Goal: Information Seeking & Learning: Learn about a topic

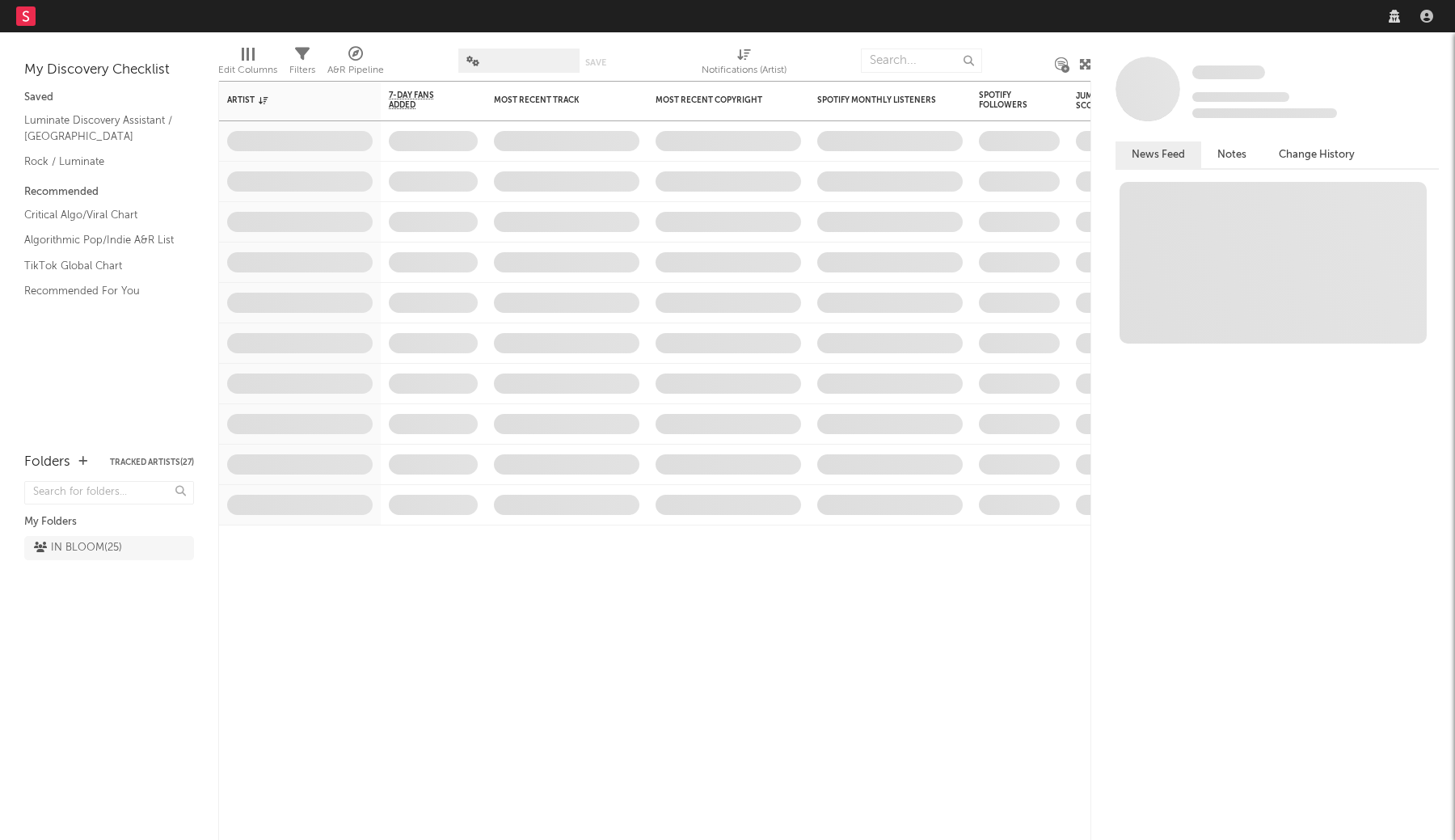
click at [1155, 17] on nav "Dashboard Discovery Assistant Charts Leads" at bounding box center [728, 16] width 1455 height 32
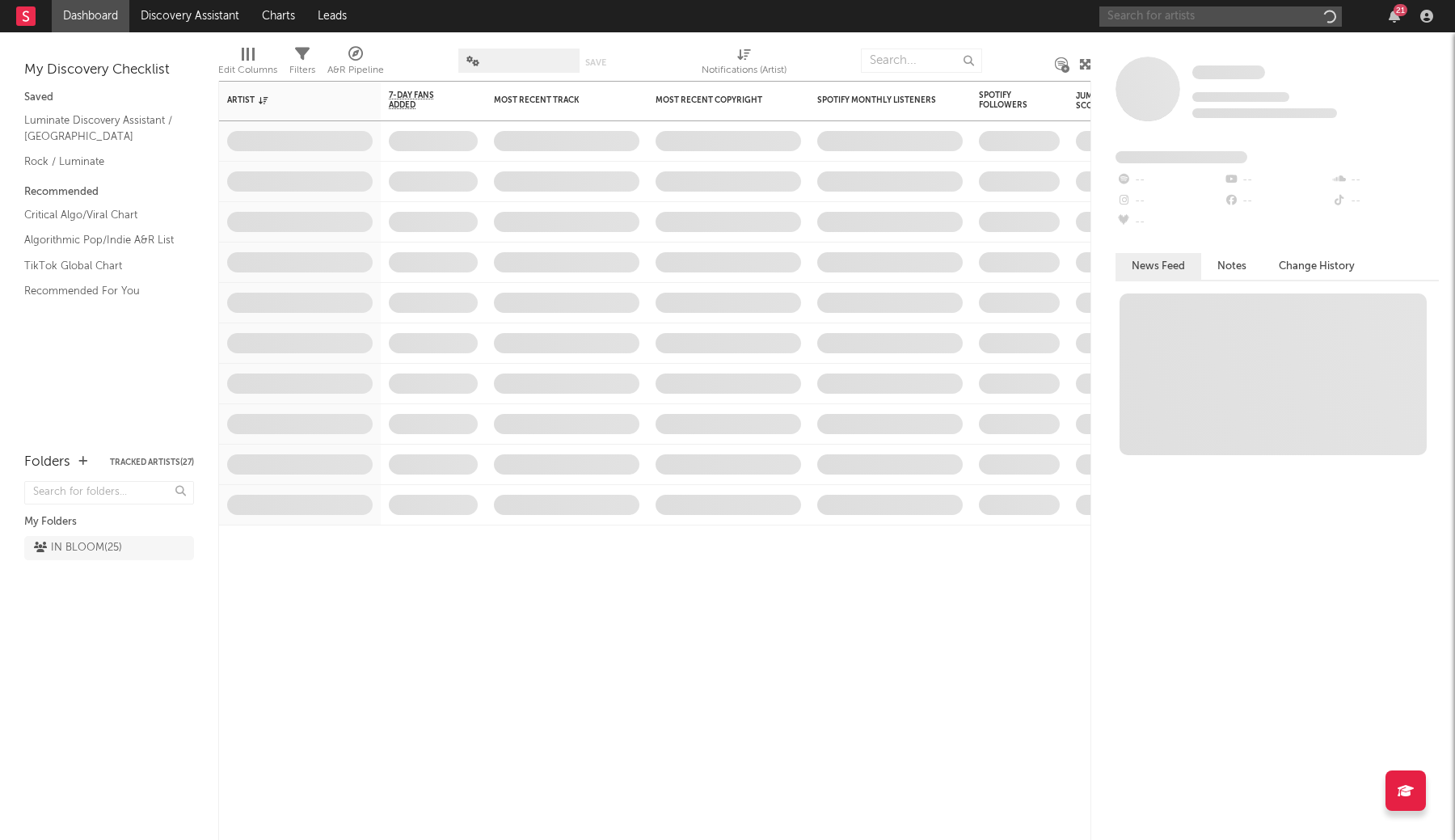
click at [1167, 17] on input "text" at bounding box center [1220, 16] width 243 height 20
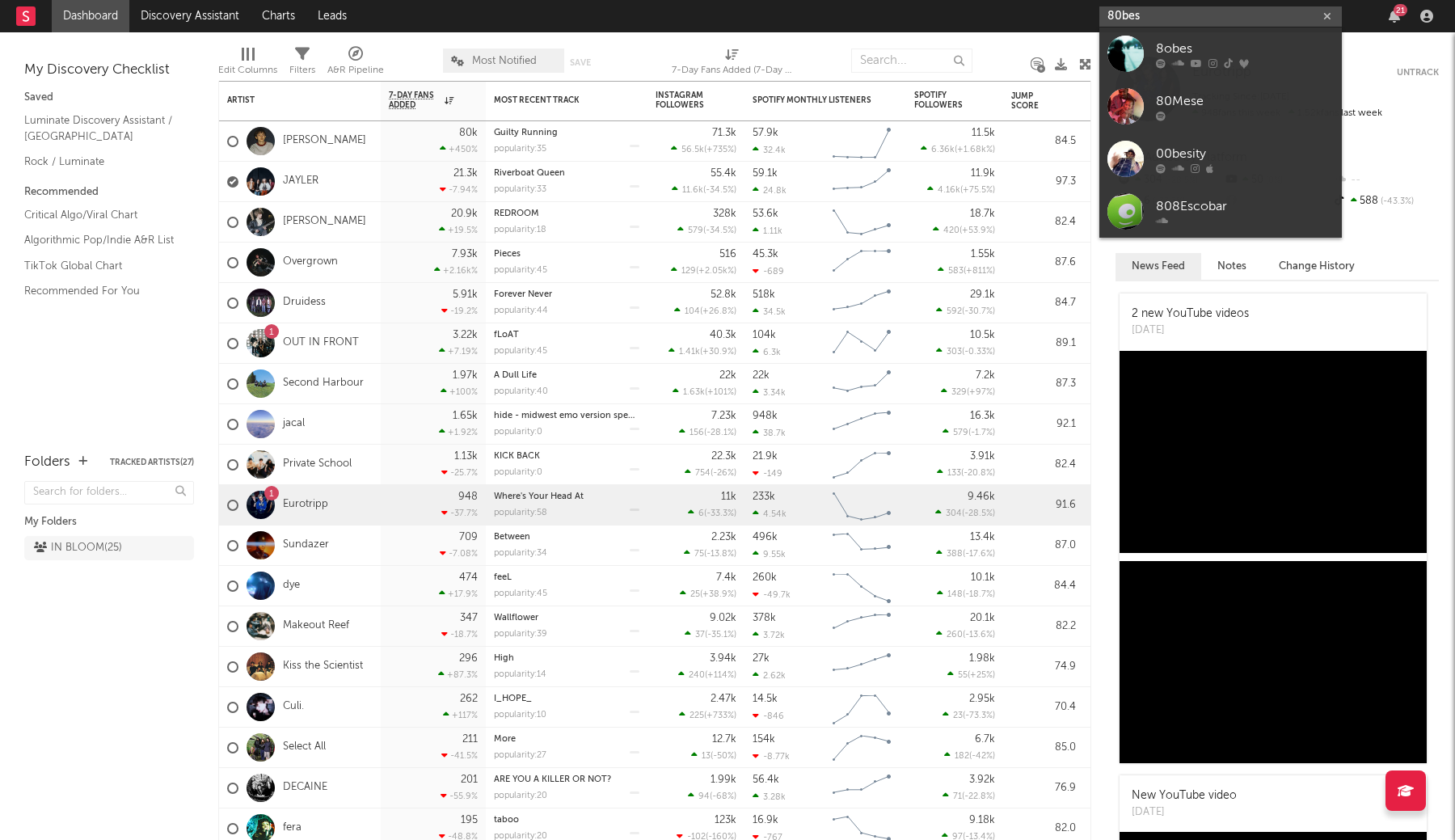
click at [1114, 16] on input "80bes" at bounding box center [1220, 16] width 243 height 20
type input "80bes"
click at [1177, 49] on div "8obes" at bounding box center [1244, 48] width 178 height 19
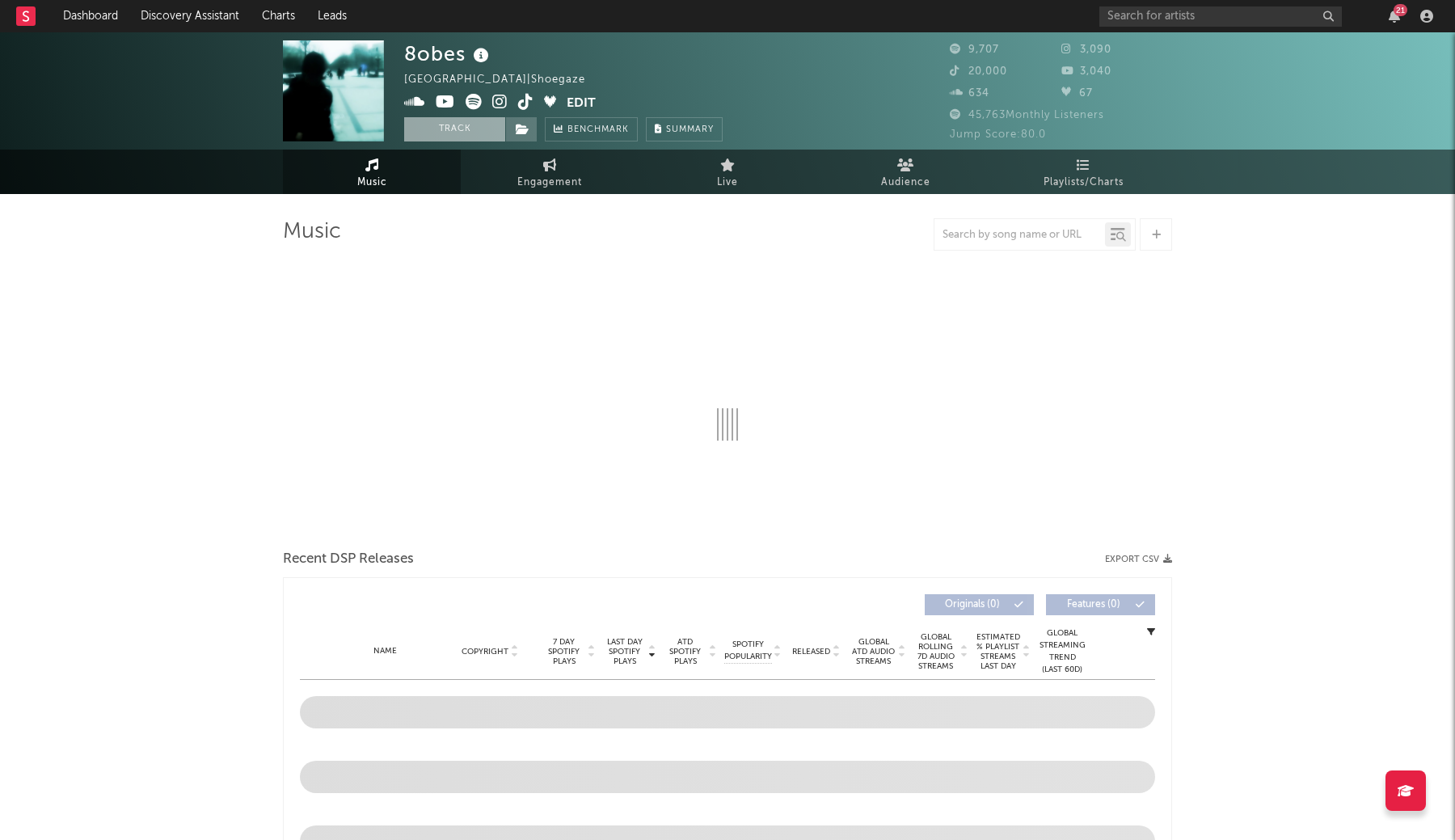
select select "6m"
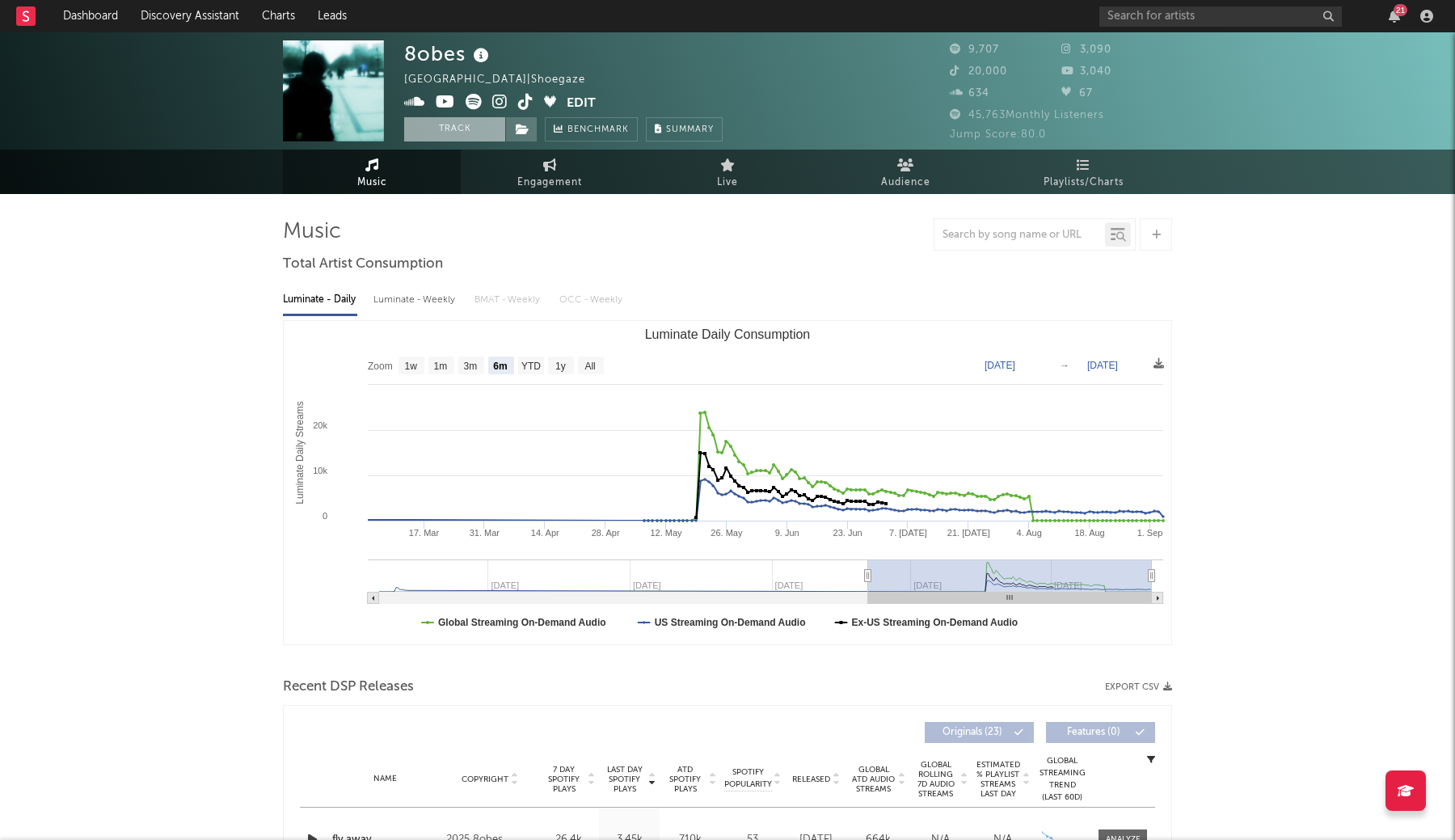
click at [481, 127] on button "Track" at bounding box center [454, 129] width 101 height 24
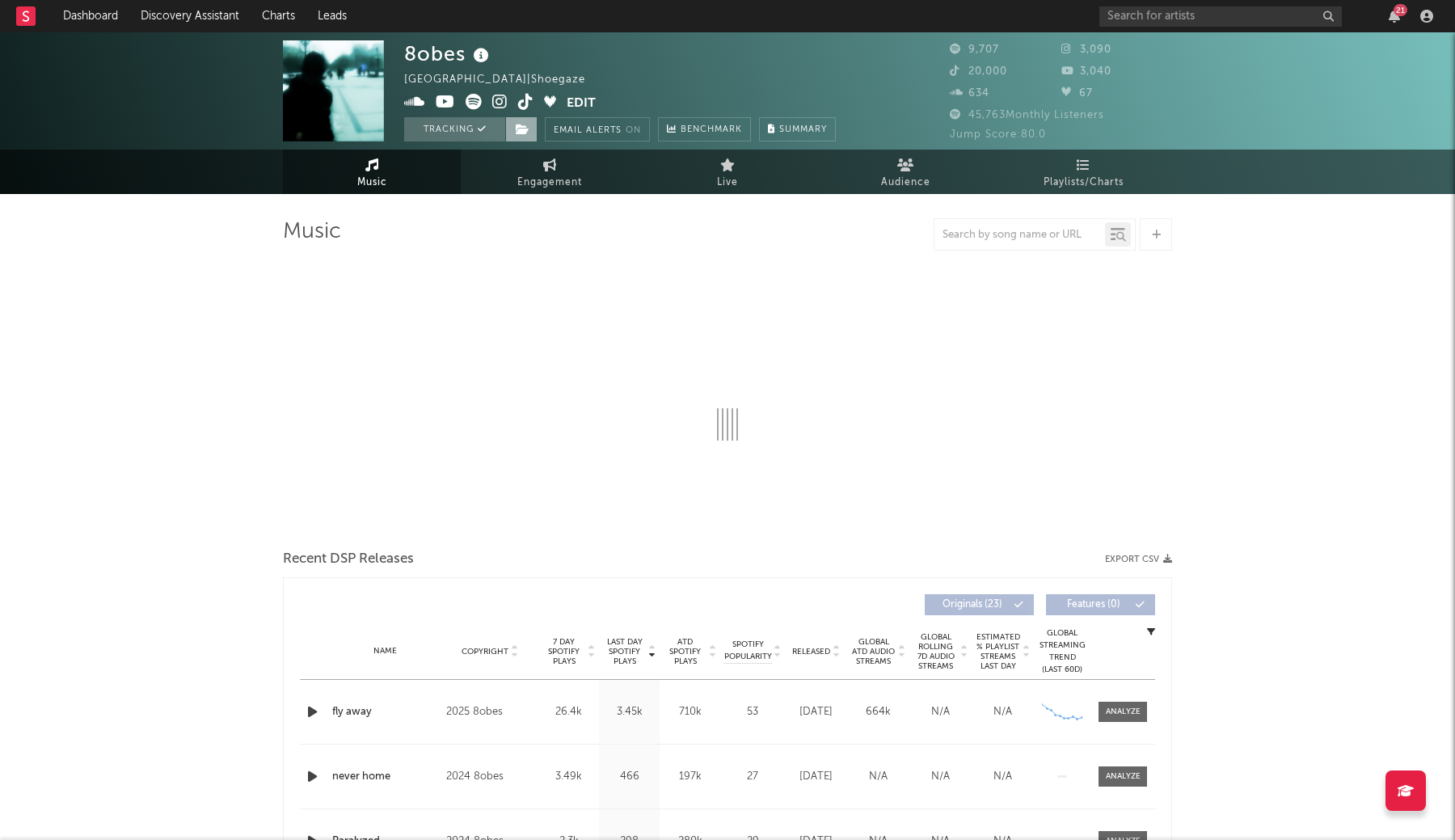
select select "6m"
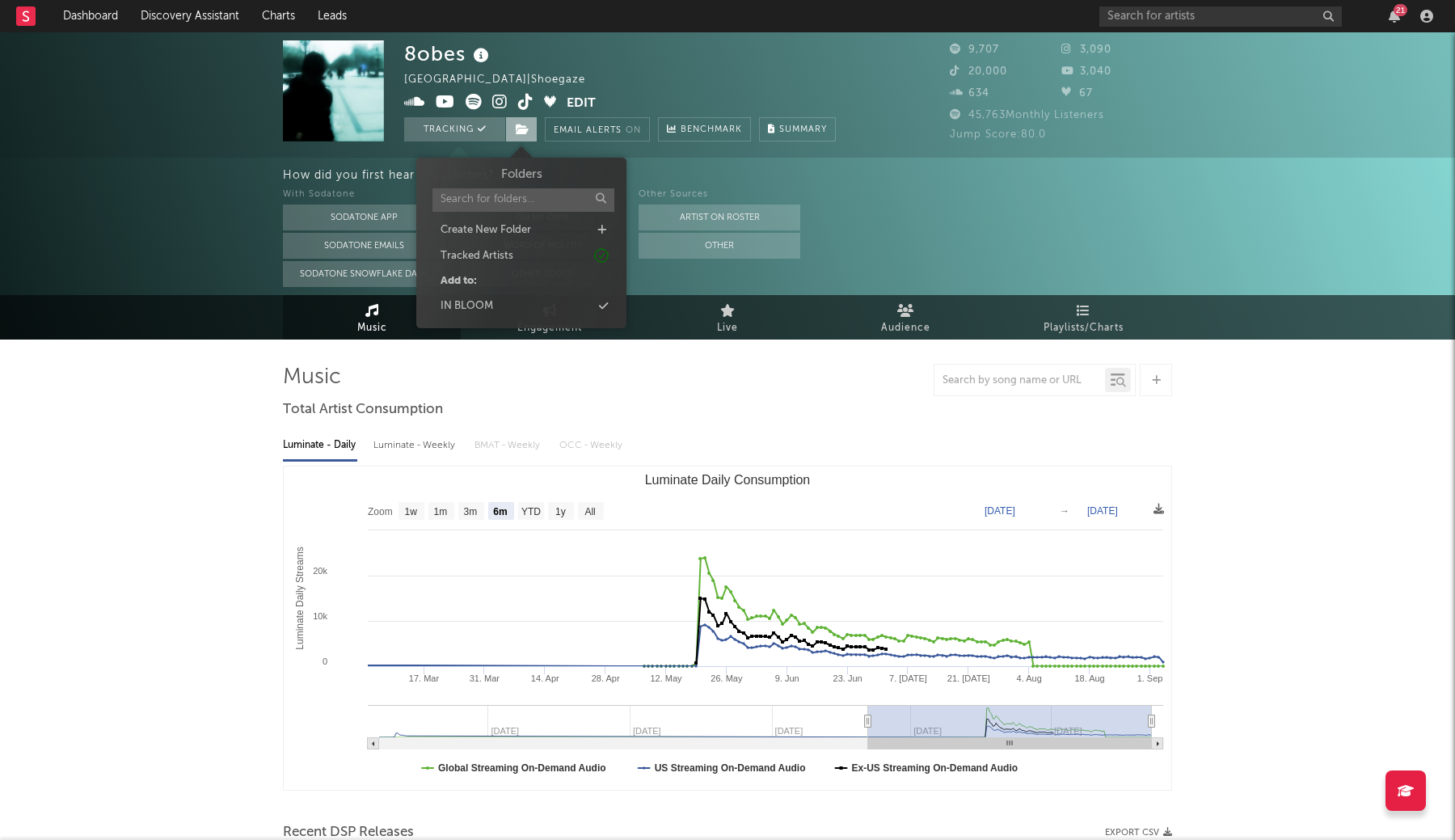
click at [520, 131] on icon at bounding box center [522, 129] width 14 height 11
click at [512, 303] on div "IN BLOOM" at bounding box center [521, 306] width 186 height 21
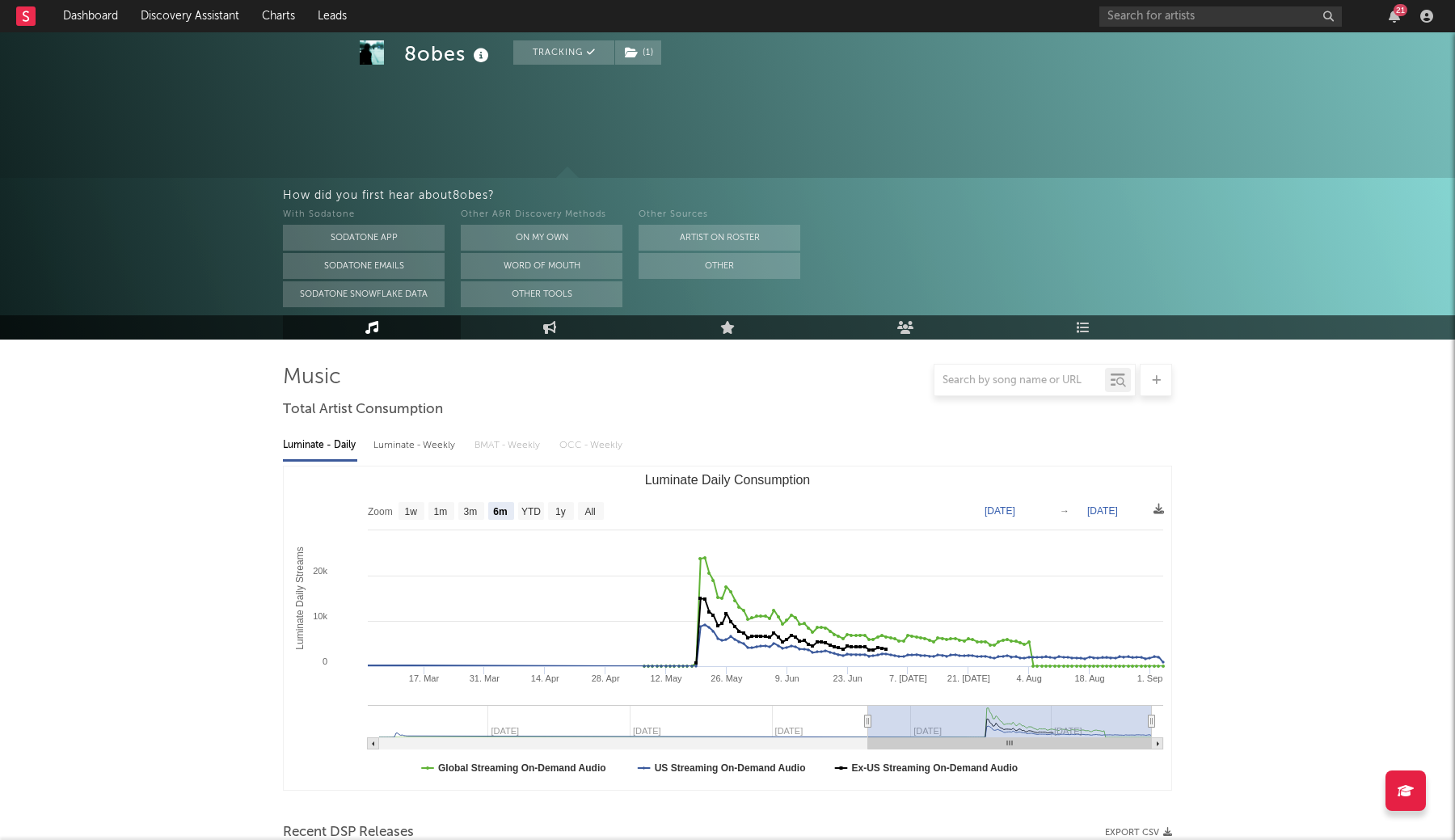
scroll to position [454, 0]
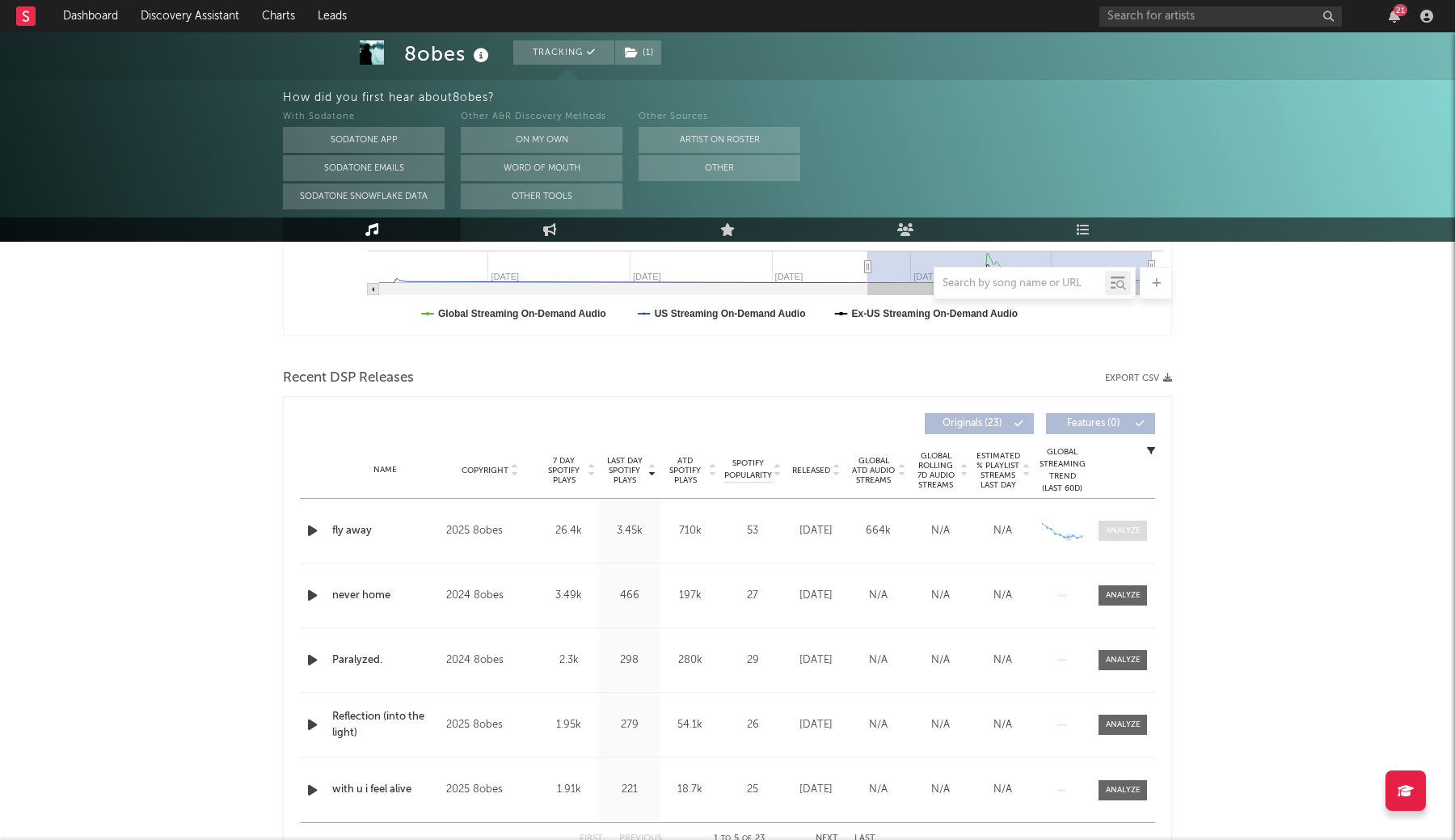
click at [1116, 529] on div at bounding box center [1123, 529] width 35 height 12
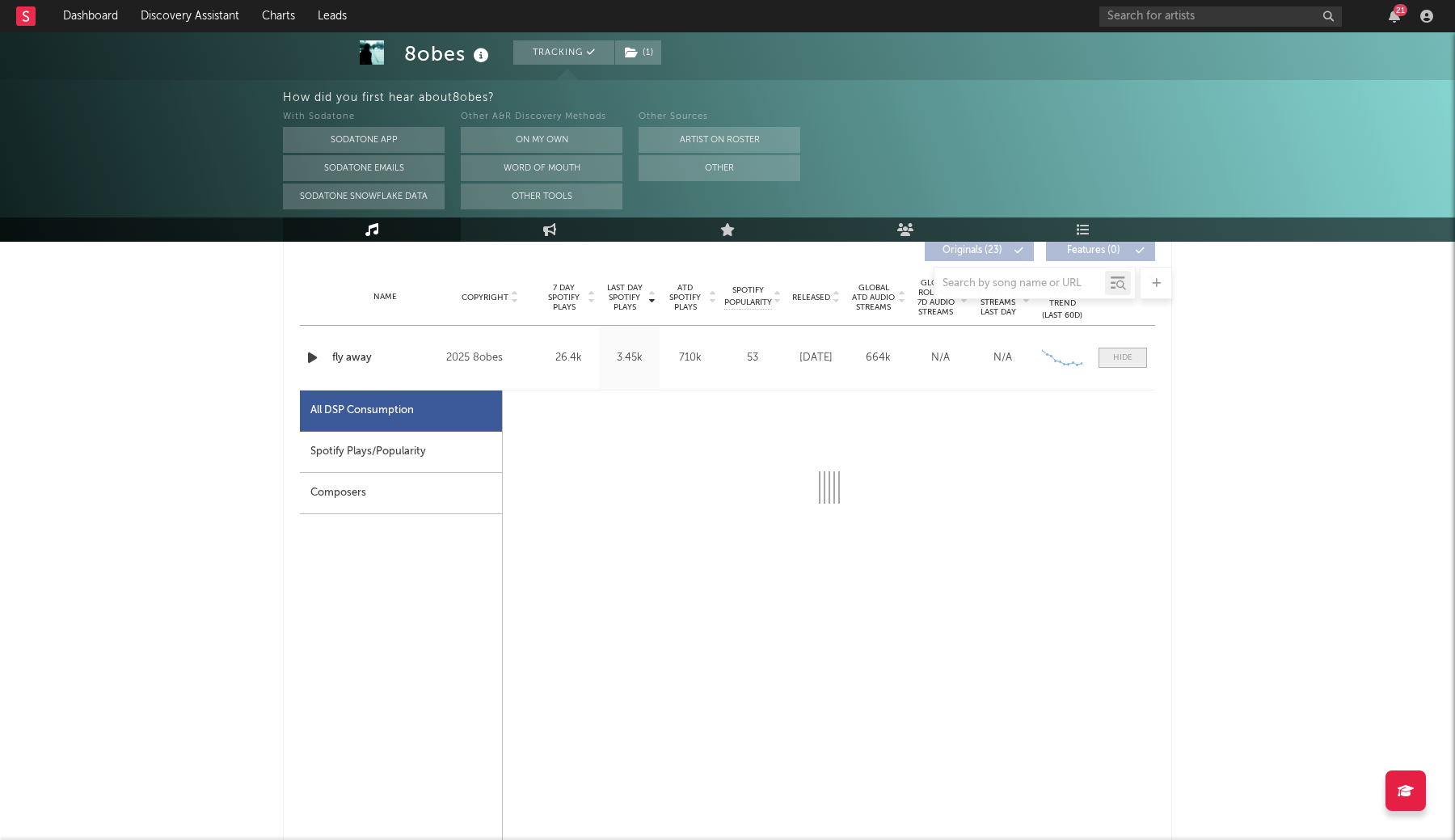
scroll to position [697, 0]
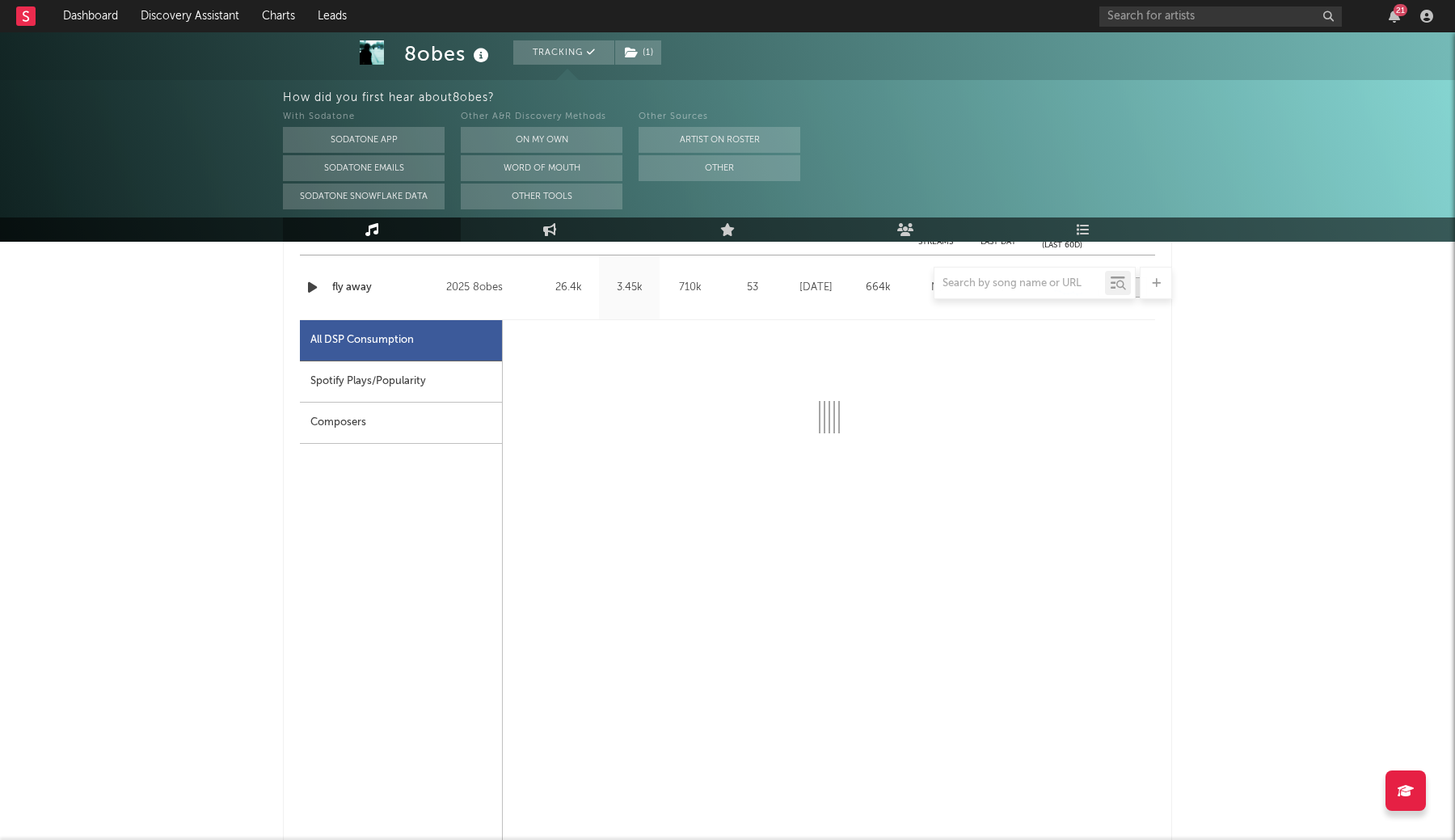
select select "1w"
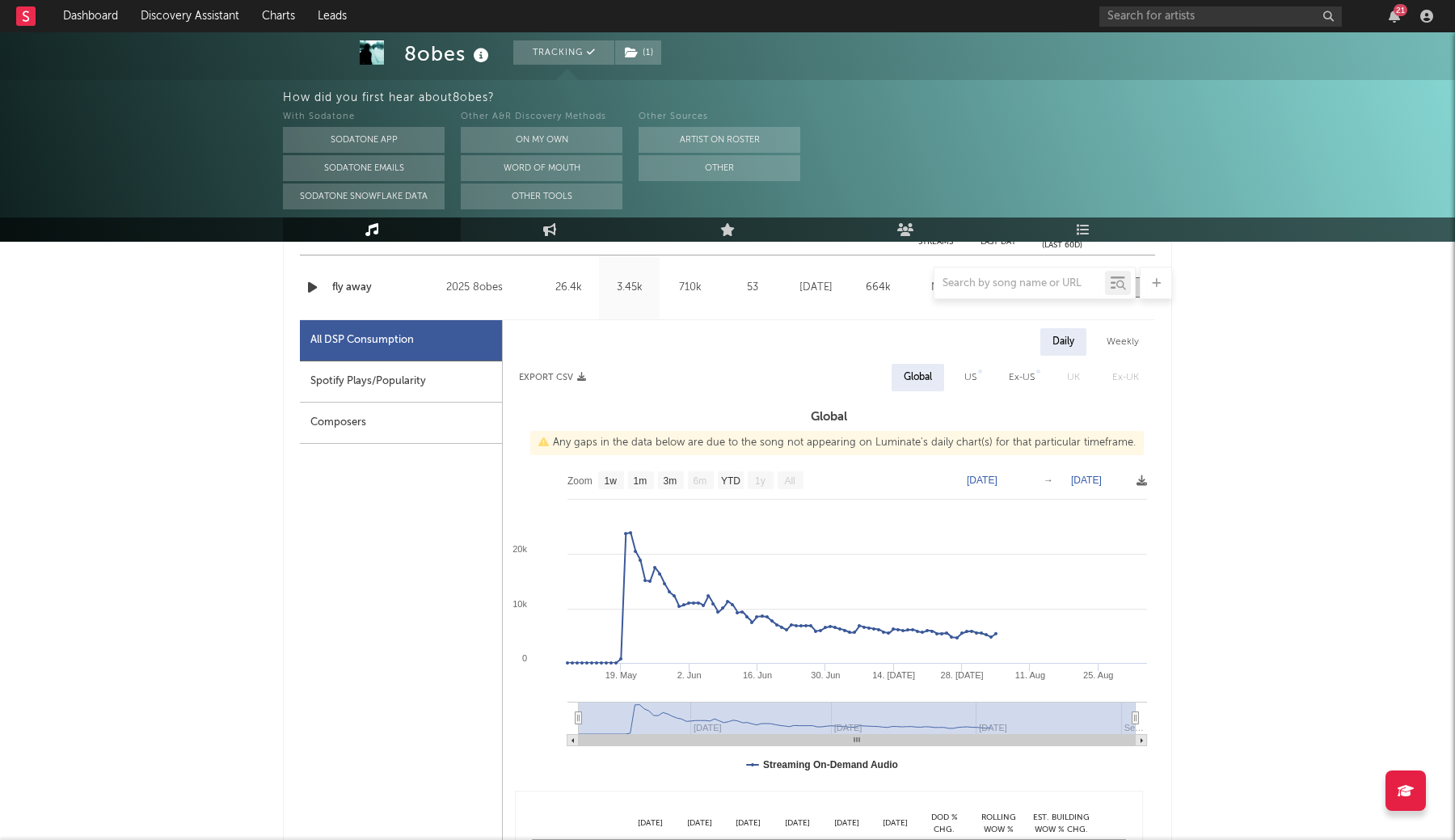
scroll to position [649, 0]
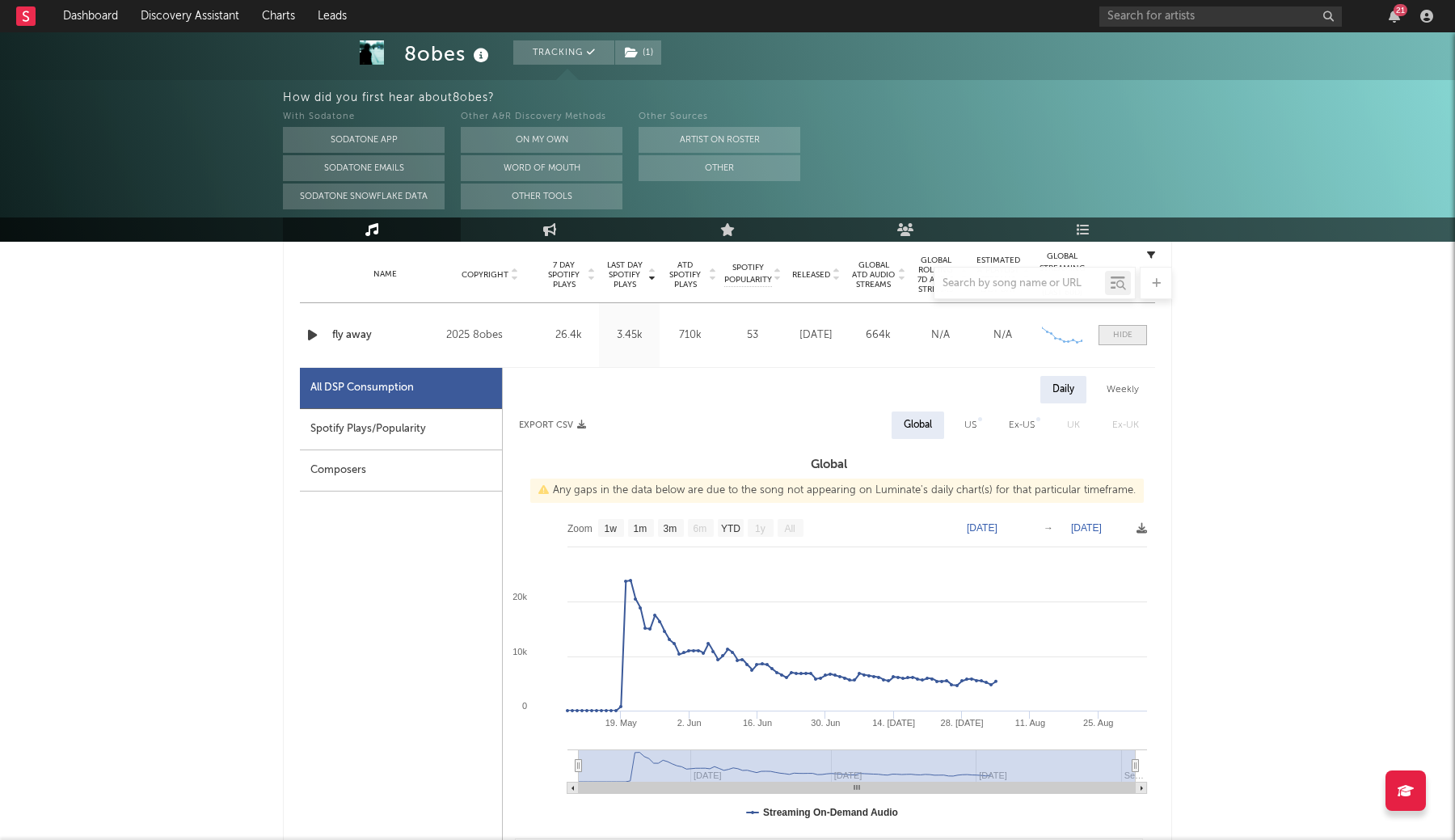
click at [1113, 339] on div at bounding box center [1122, 334] width 19 height 12
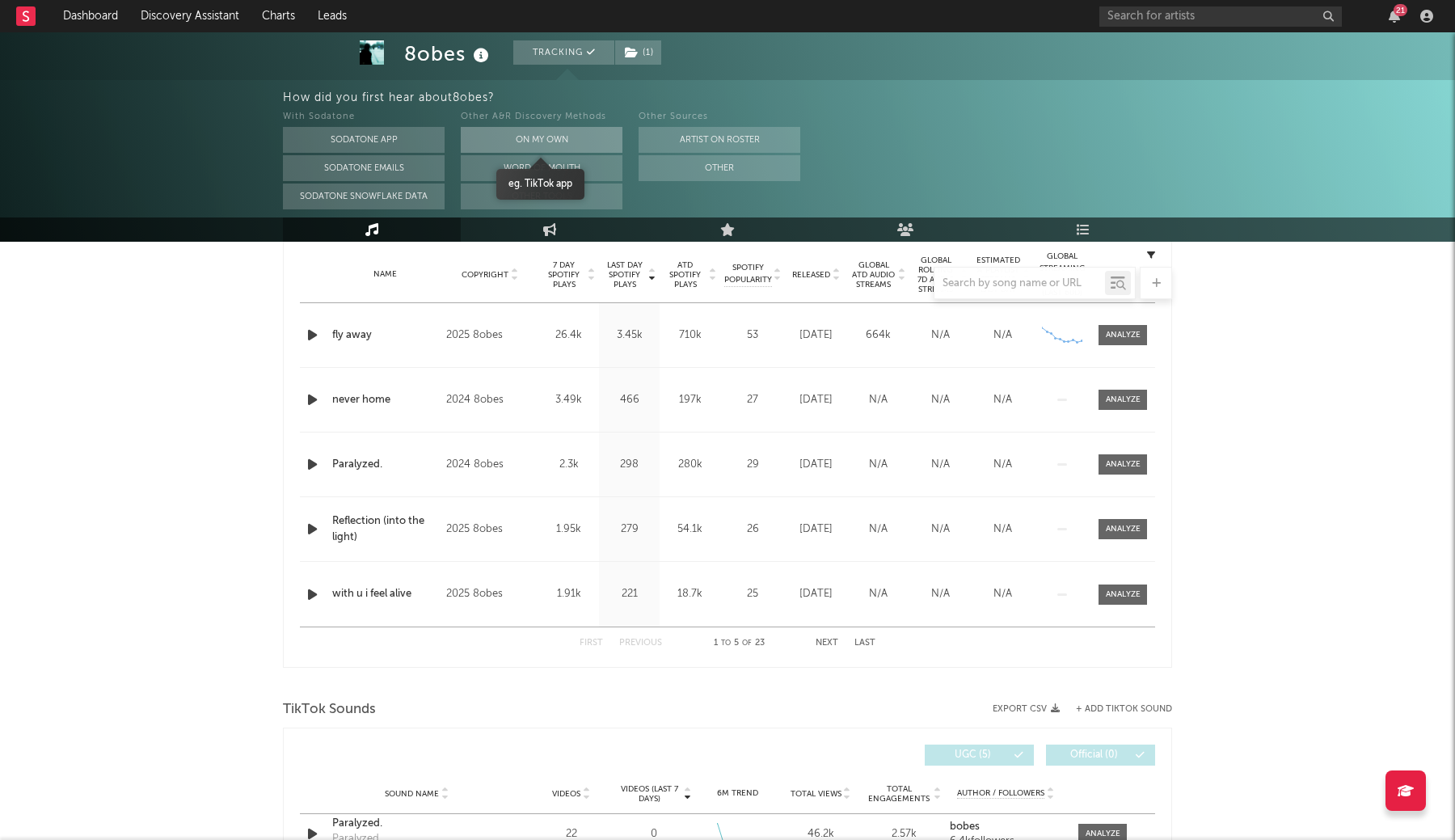
click at [560, 138] on button "On My Own" at bounding box center [542, 139] width 161 height 26
